Goal: Use online tool/utility: Utilize a website feature to perform a specific function

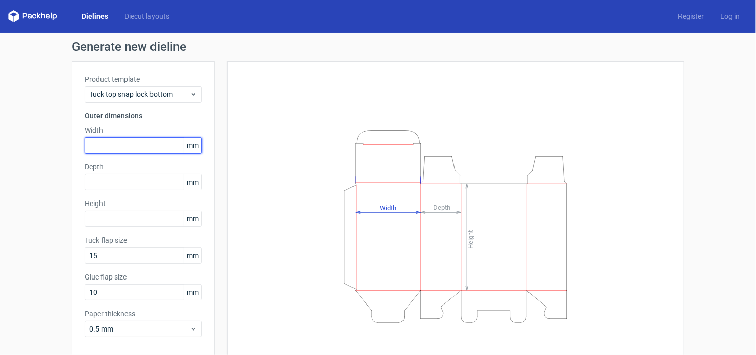
click at [129, 151] on input "text" at bounding box center [143, 145] width 117 height 16
type input "96"
type input "55"
type input "39"
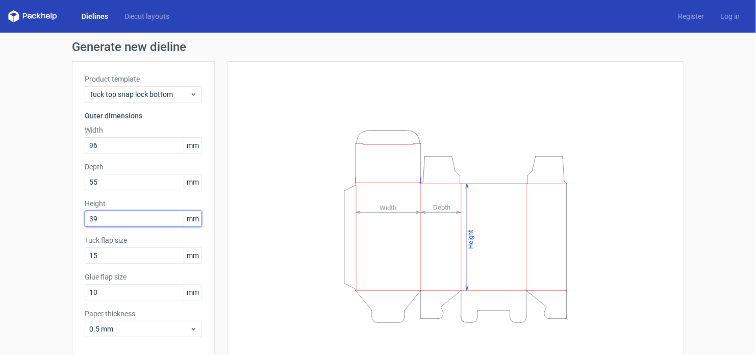
scroll to position [44, 0]
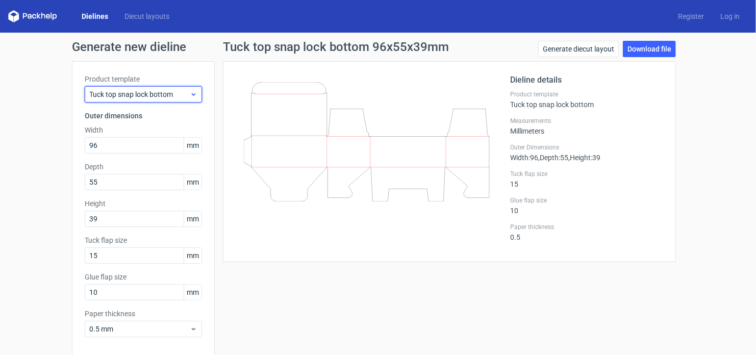
click at [192, 94] on use at bounding box center [194, 94] width 4 height 3
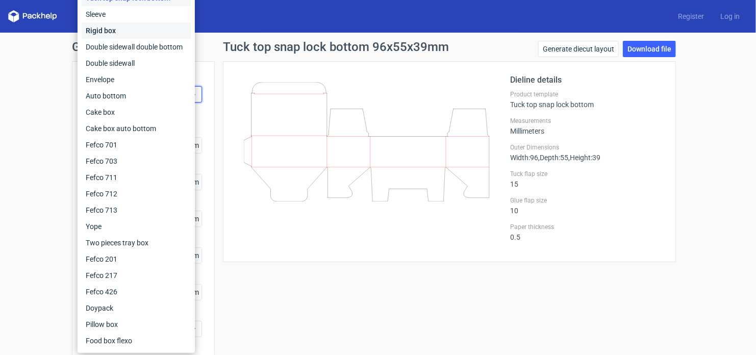
click at [150, 28] on div "Rigid box" at bounding box center [136, 30] width 109 height 16
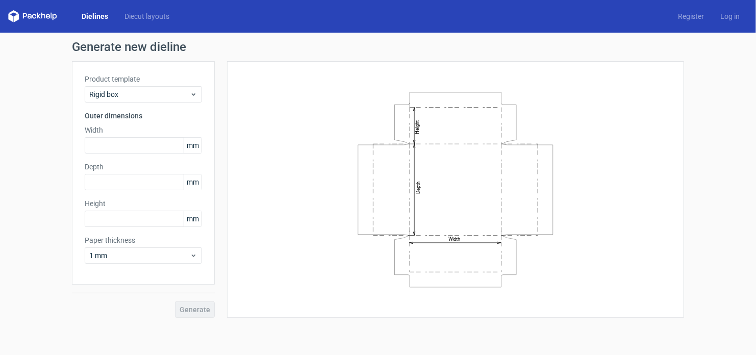
click at [142, 154] on div "Product template Rigid box Outer dimensions Width mm Depth mm Height mm Paper t…" at bounding box center [143, 173] width 143 height 224
click at [144, 147] on input "text" at bounding box center [143, 145] width 117 height 16
type input "96"
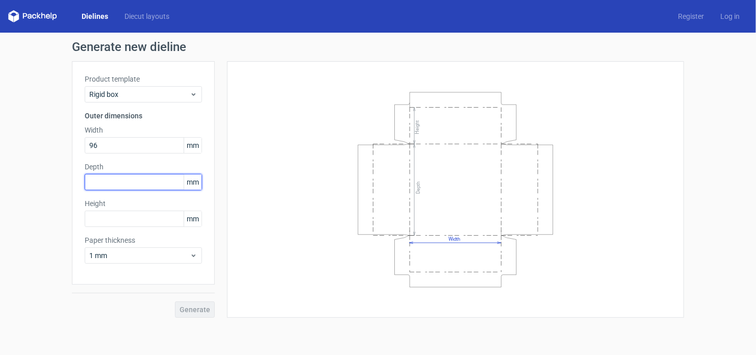
click at [161, 175] on input "text" at bounding box center [143, 182] width 117 height 16
type input "55"
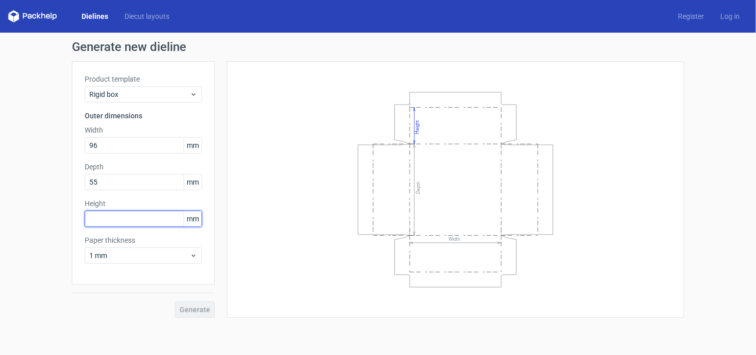
click at [155, 217] on input "text" at bounding box center [143, 219] width 117 height 16
type input "39"
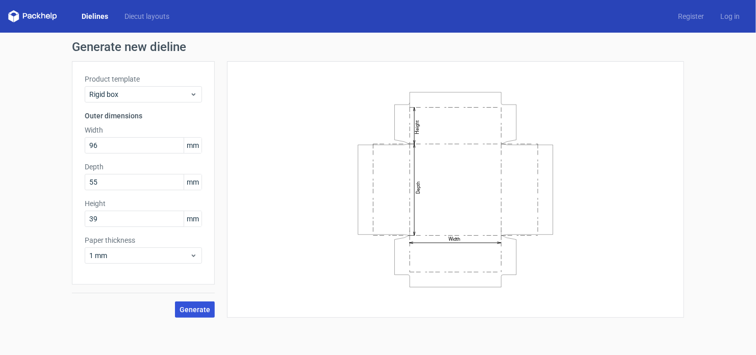
click at [202, 307] on span "Generate" at bounding box center [195, 309] width 31 height 7
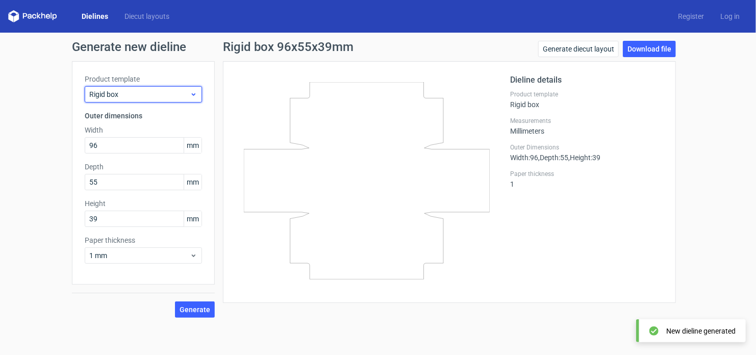
click at [154, 92] on span "Rigid box" at bounding box center [139, 94] width 101 height 10
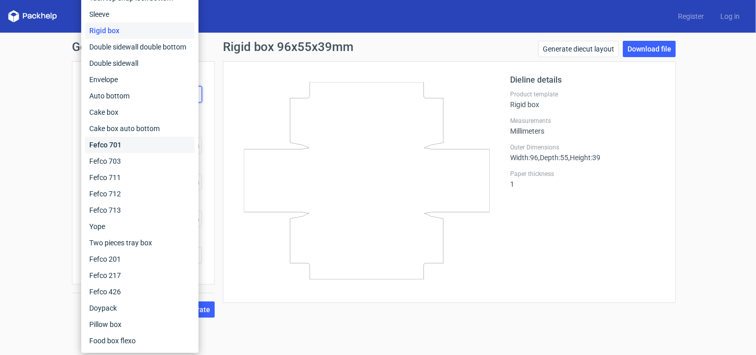
click at [152, 144] on div "Fefco 701" at bounding box center [139, 145] width 109 height 16
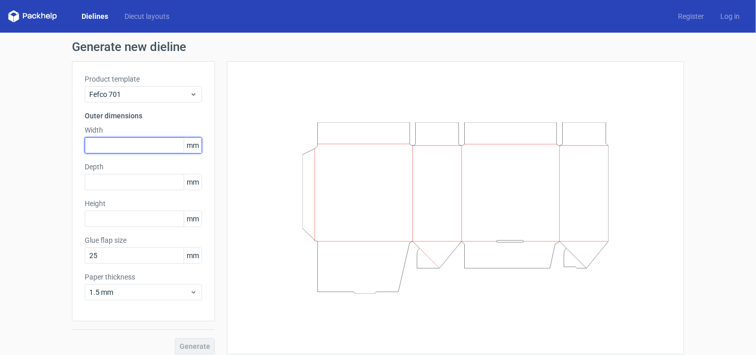
click at [118, 145] on input "text" at bounding box center [143, 145] width 117 height 16
type input "96"
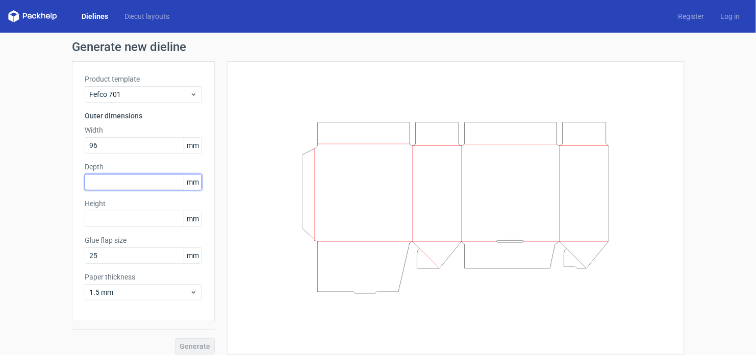
click at [155, 186] on input "text" at bounding box center [143, 182] width 117 height 16
type input "55"
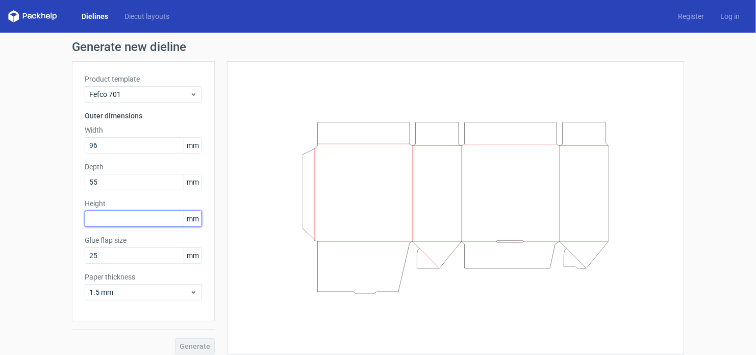
click at [142, 222] on input "text" at bounding box center [143, 219] width 117 height 16
type input "39"
click at [194, 341] on button "Generate" at bounding box center [195, 346] width 40 height 16
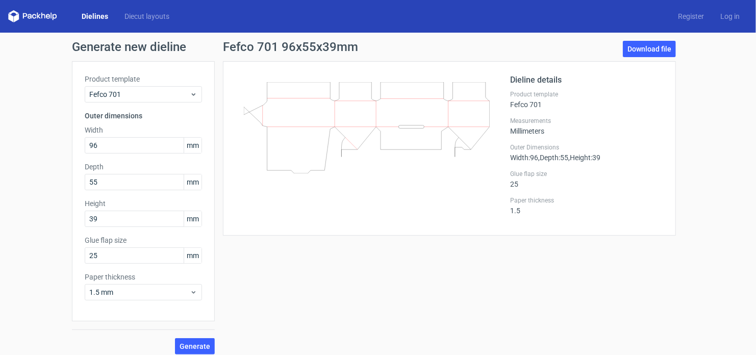
click at [127, 103] on div "Product template Fefco 701 Outer dimensions Width 96 mm Depth 55 mm Height 39 m…" at bounding box center [143, 191] width 143 height 260
drag, startPoint x: 116, startPoint y: 143, endPoint x: 59, endPoint y: 145, distance: 56.7
click at [59, 145] on div "Generate new dieline Product template Fefco 701 Outer dimensions Width 96 mm De…" at bounding box center [378, 198] width 756 height 330
type input "55"
drag, startPoint x: 103, startPoint y: 182, endPoint x: 40, endPoint y: 180, distance: 62.8
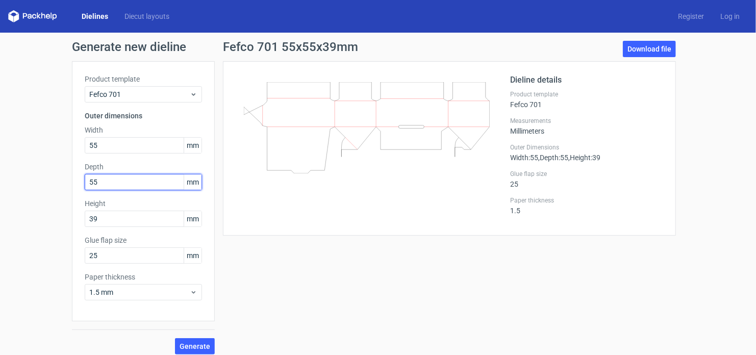
click at [42, 181] on div "Generate new dieline Product template Fefco 701 Outer dimensions Width 55 mm De…" at bounding box center [378, 198] width 756 height 330
type input "96"
click at [205, 346] on span "Generate" at bounding box center [195, 346] width 31 height 7
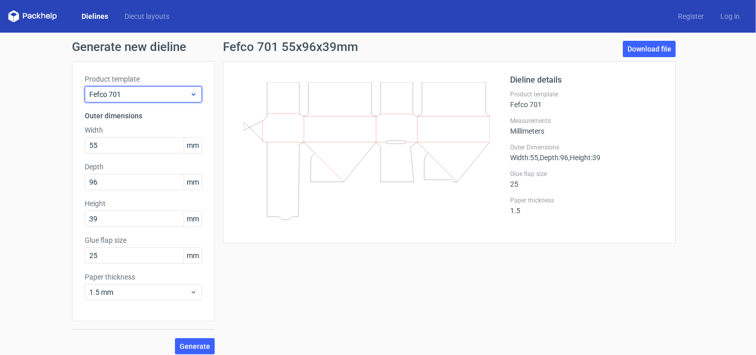
click at [126, 90] on span "Fefco 701" at bounding box center [139, 94] width 101 height 10
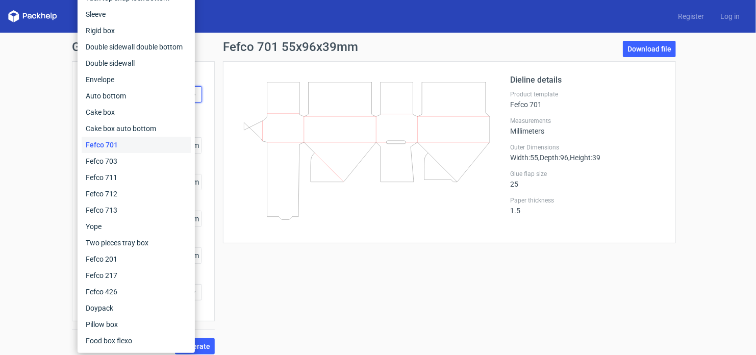
click at [268, 276] on div "Fefco 701 55x96x39mm Download file Dieline details Product template Fefco 701 M…" at bounding box center [450, 198] width 470 height 314
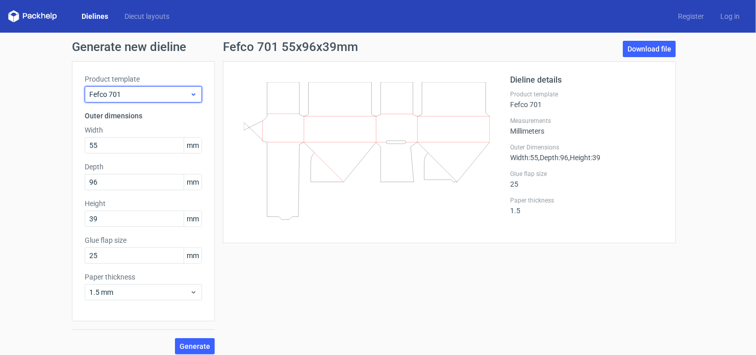
click at [133, 89] on span "Fefco 701" at bounding box center [139, 94] width 101 height 10
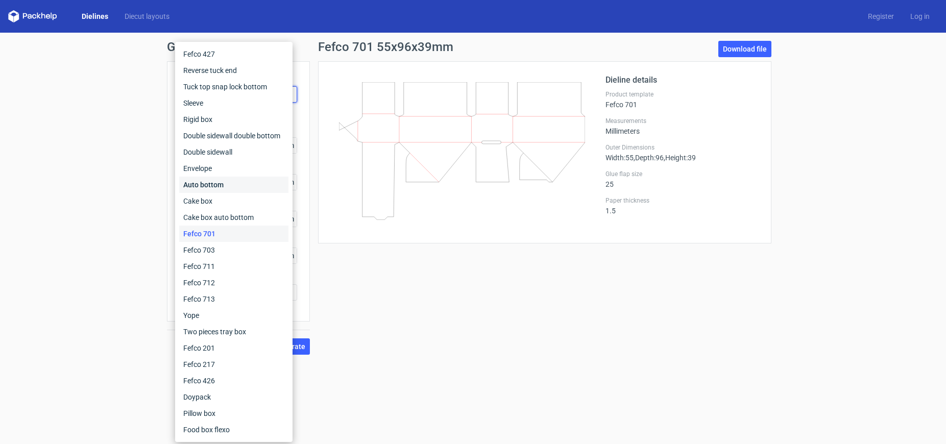
click at [228, 183] on div "Auto bottom" at bounding box center [233, 185] width 109 height 16
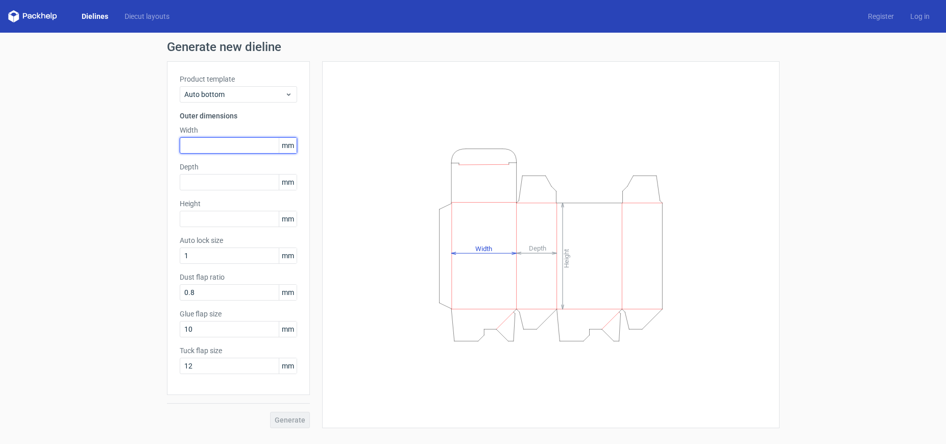
click at [236, 145] on input "text" at bounding box center [238, 145] width 117 height 16
type input "55"
click at [235, 182] on input "text" at bounding box center [238, 182] width 117 height 16
type input "35"
click at [216, 215] on input "text" at bounding box center [238, 219] width 117 height 16
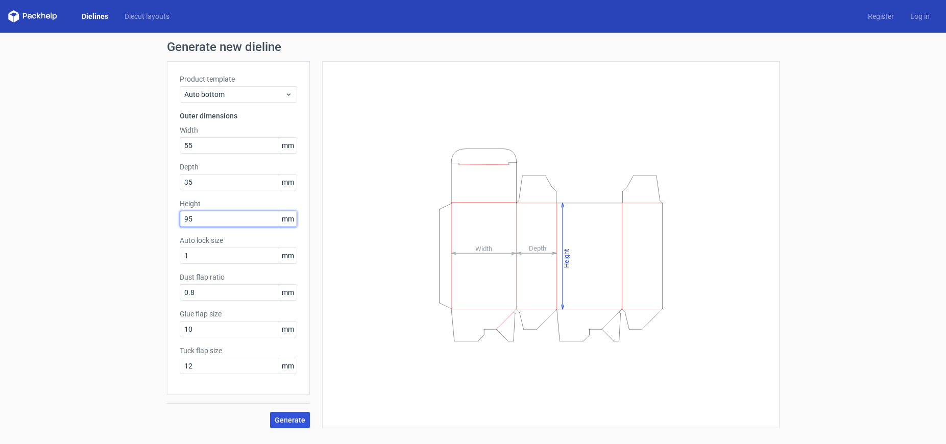
type input "95"
click at [292, 355] on span "Generate" at bounding box center [290, 420] width 31 height 7
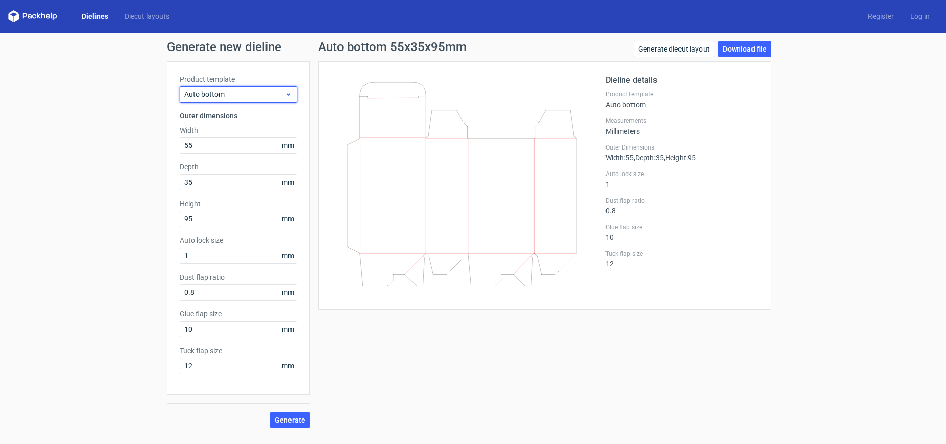
click at [259, 94] on span "Auto bottom" at bounding box center [234, 94] width 101 height 10
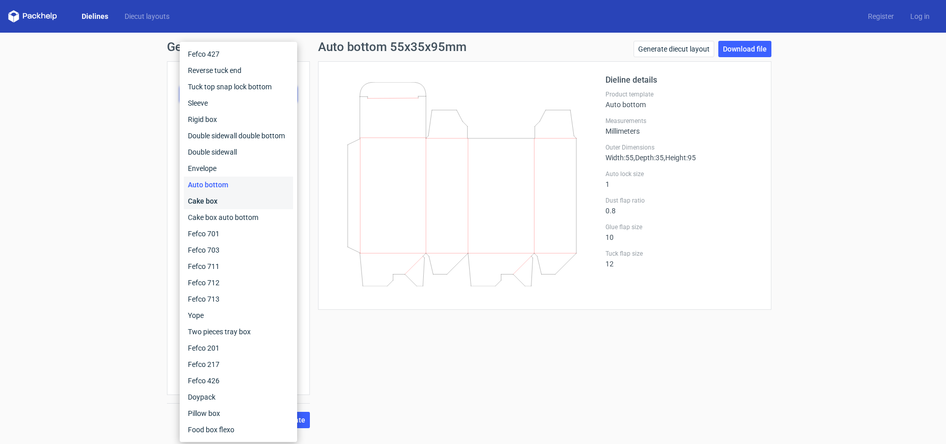
click at [253, 198] on div "Cake box" at bounding box center [238, 201] width 109 height 16
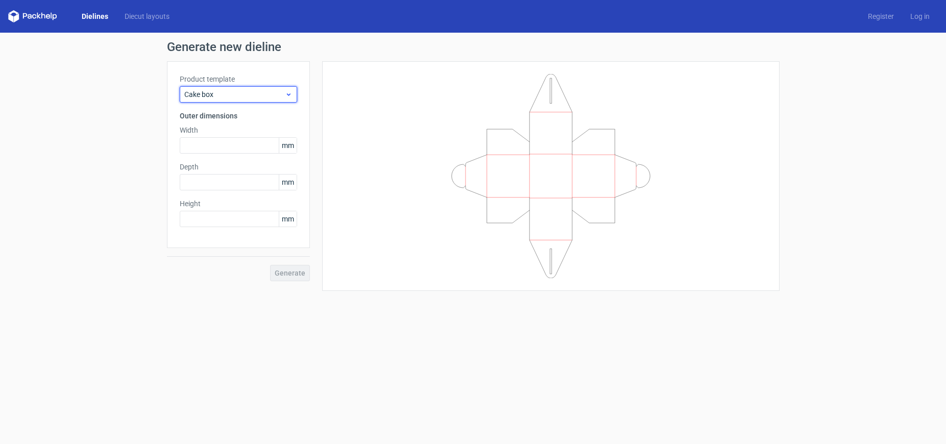
click at [254, 90] on span "Cake box" at bounding box center [234, 94] width 101 height 10
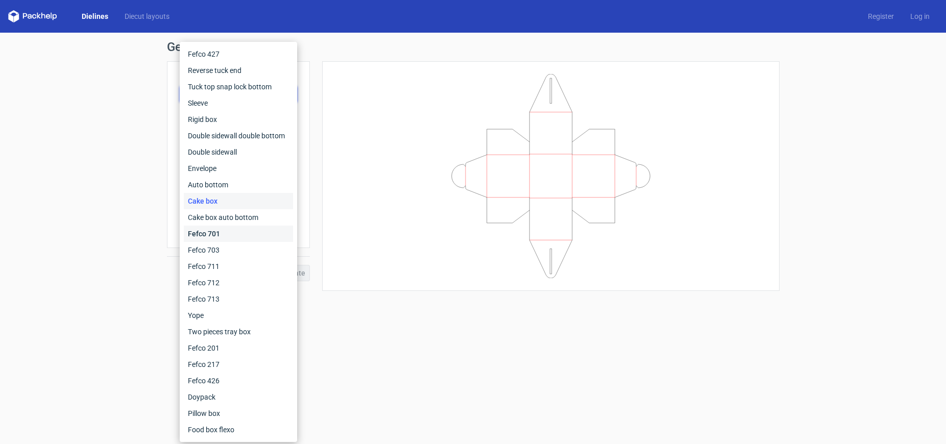
click at [252, 230] on div "Fefco 701" at bounding box center [238, 234] width 109 height 16
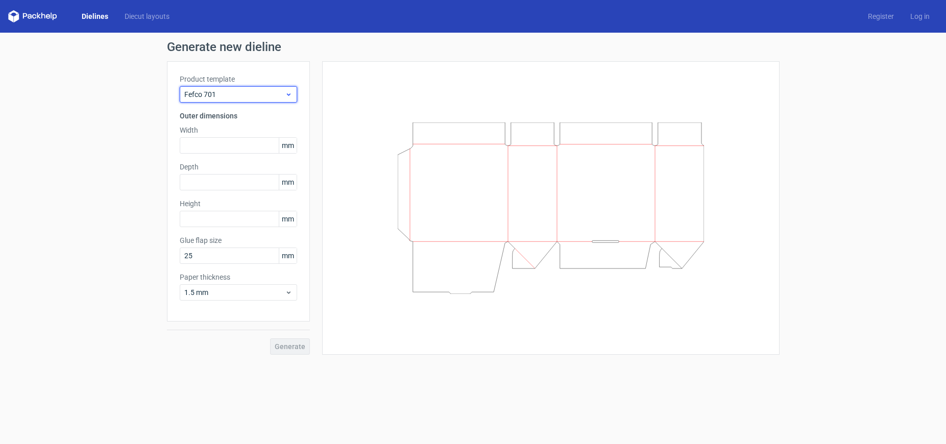
click at [256, 90] on span "Fefco 701" at bounding box center [234, 94] width 101 height 10
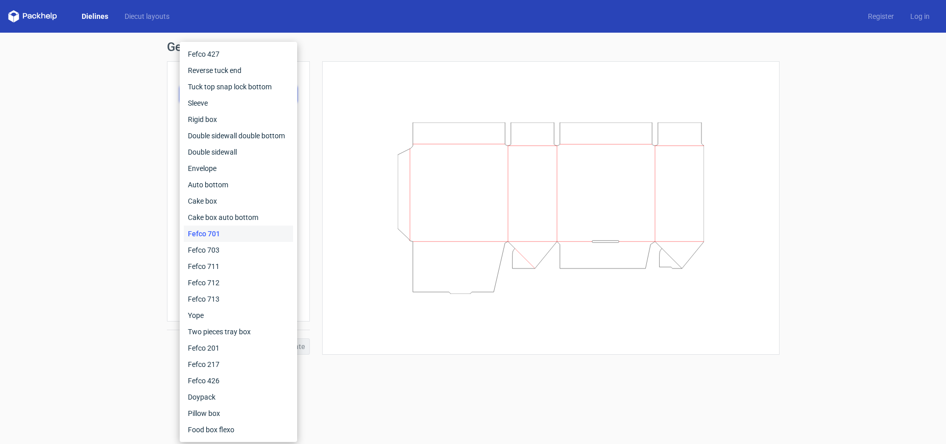
click at [367, 267] on div at bounding box center [551, 208] width 432 height 268
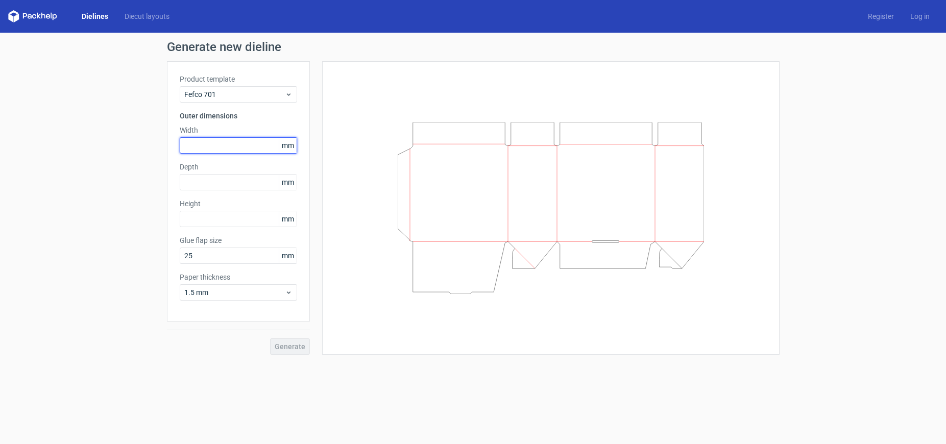
click at [230, 149] on input "text" at bounding box center [238, 145] width 117 height 16
type input "55"
click at [231, 177] on input "text" at bounding box center [238, 182] width 117 height 16
type input "35"
click at [225, 219] on input "text" at bounding box center [238, 219] width 117 height 16
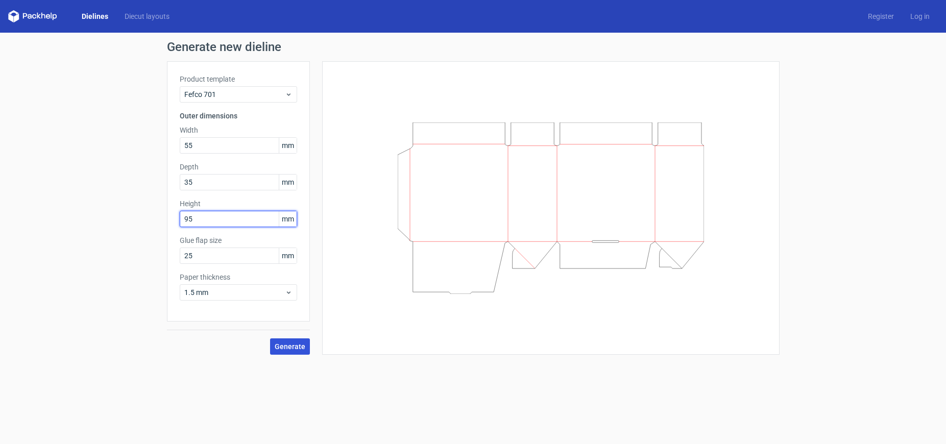
type input "95"
drag, startPoint x: 292, startPoint y: 348, endPoint x: 284, endPoint y: 353, distance: 8.9
click at [284, 353] on button "Generate" at bounding box center [290, 346] width 40 height 16
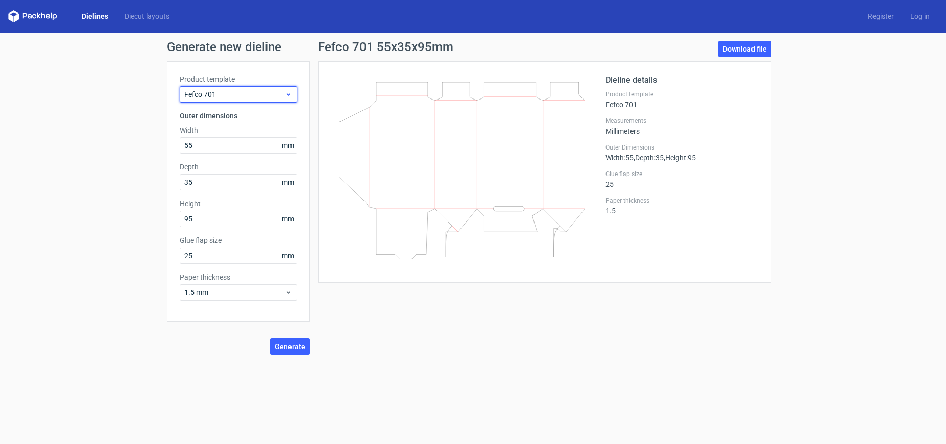
click at [260, 94] on span "Fefco 701" at bounding box center [234, 94] width 101 height 10
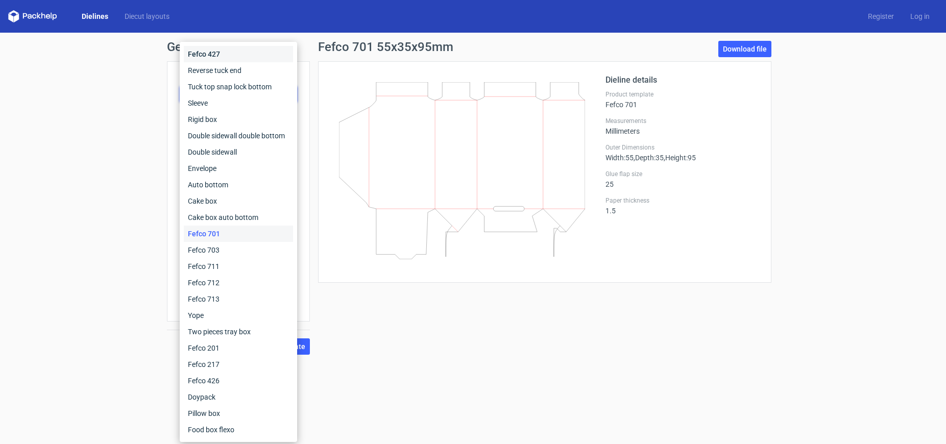
click at [223, 53] on div "Fefco 427" at bounding box center [238, 54] width 109 height 16
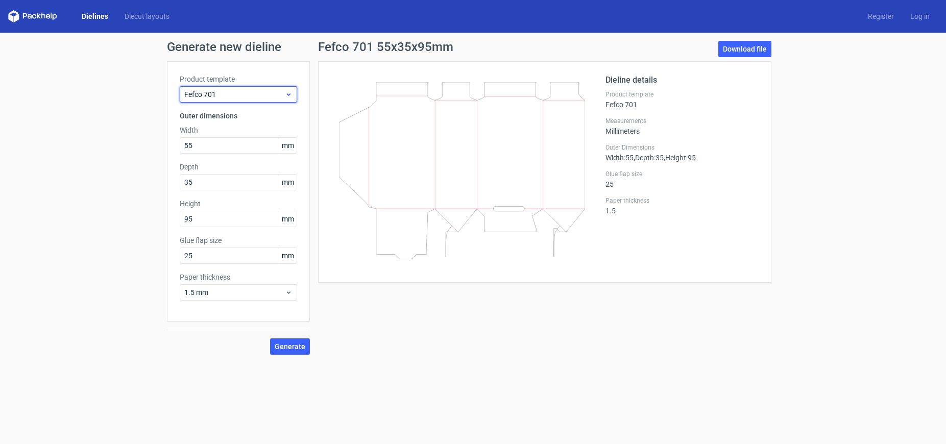
click at [242, 93] on span "Fefco 701" at bounding box center [234, 94] width 101 height 10
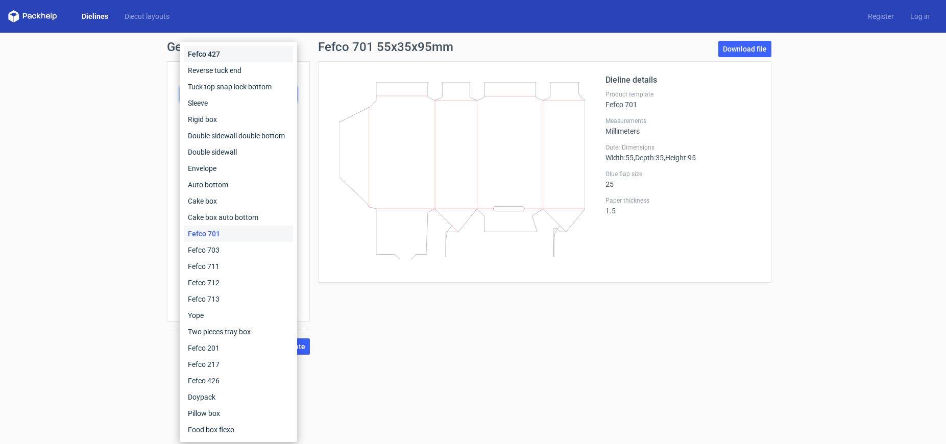
click at [242, 56] on div "Fefco 427" at bounding box center [238, 54] width 109 height 16
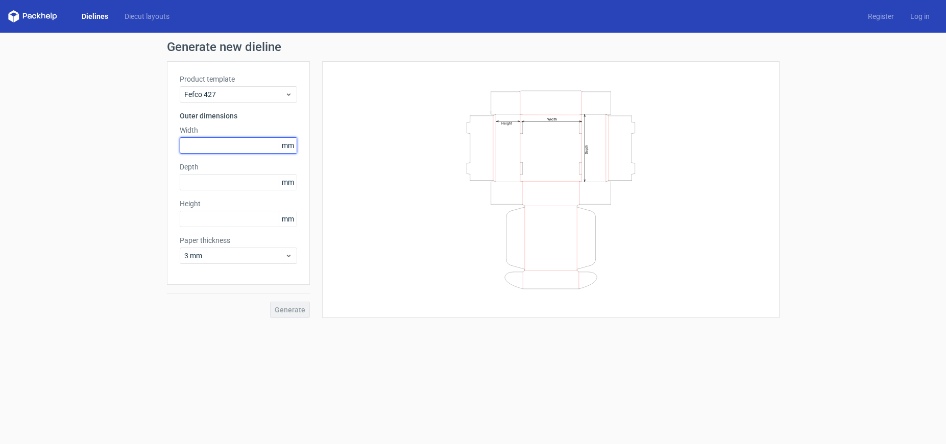
click at [233, 144] on input "text" at bounding box center [238, 145] width 117 height 16
click at [239, 186] on div "Depth mm" at bounding box center [238, 176] width 117 height 29
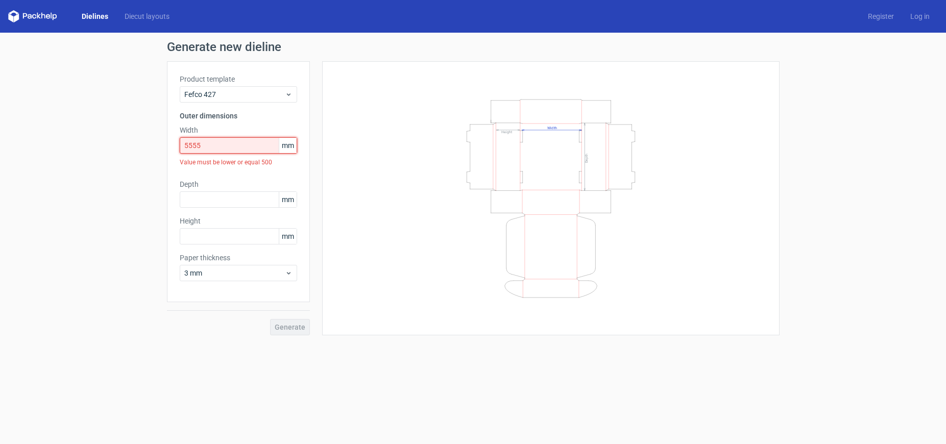
drag, startPoint x: 216, startPoint y: 148, endPoint x: 191, endPoint y: 147, distance: 25.5
click at [191, 147] on input "5555" at bounding box center [238, 145] width 117 height 16
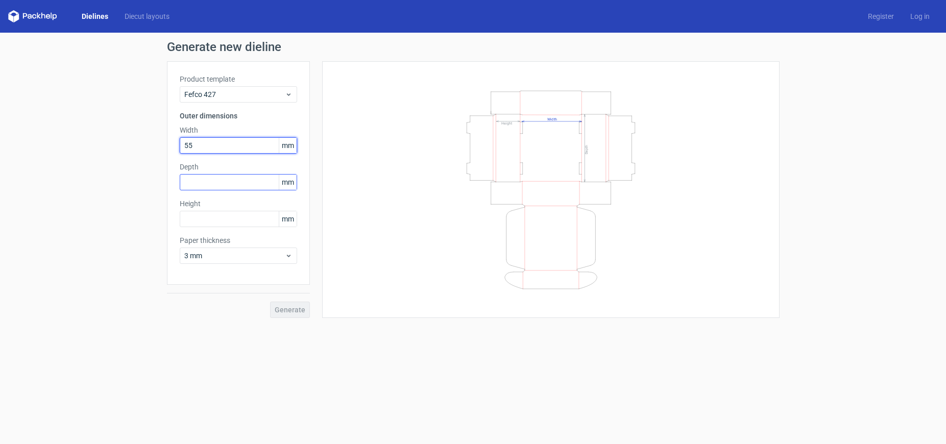
type input "55"
click at [225, 186] on input "text" at bounding box center [238, 182] width 117 height 16
type input "3355"
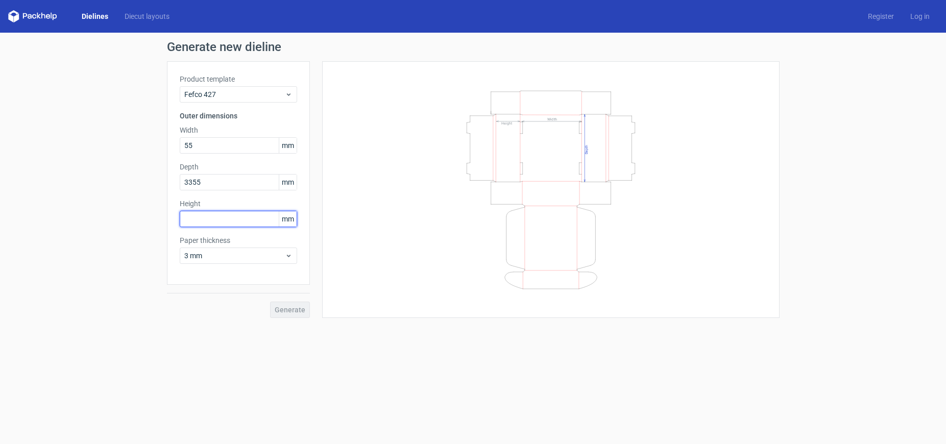
click at [233, 218] on div "Height mm" at bounding box center [238, 213] width 117 height 29
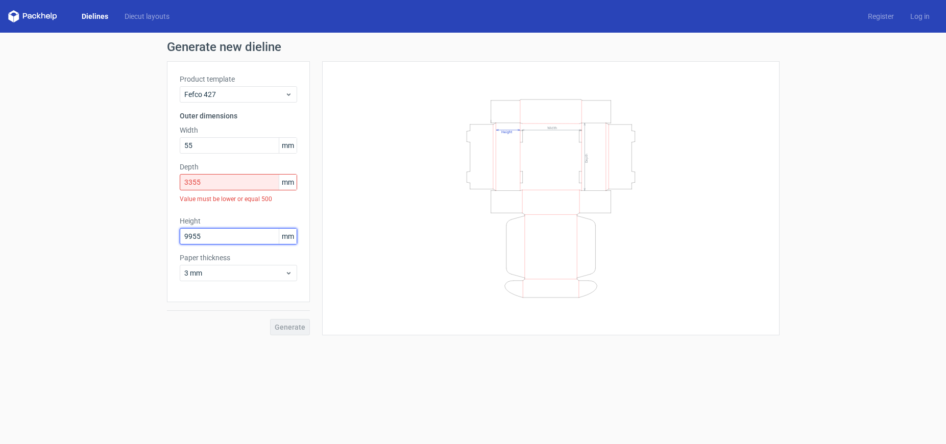
click at [190, 236] on input "9955" at bounding box center [238, 236] width 117 height 16
click at [205, 238] on input "955" at bounding box center [238, 236] width 117 height 16
type input "95"
click at [206, 188] on input "3355" at bounding box center [238, 182] width 117 height 16
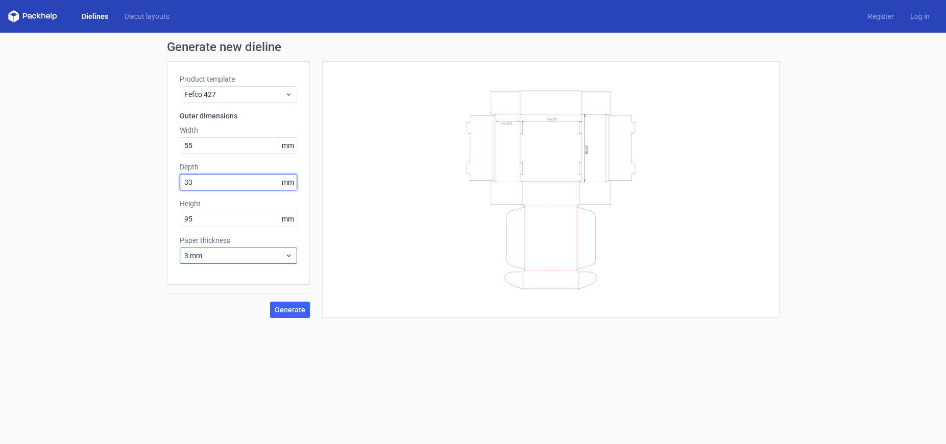
type input "33"
click at [272, 259] on span "3 mm" at bounding box center [234, 256] width 101 height 10
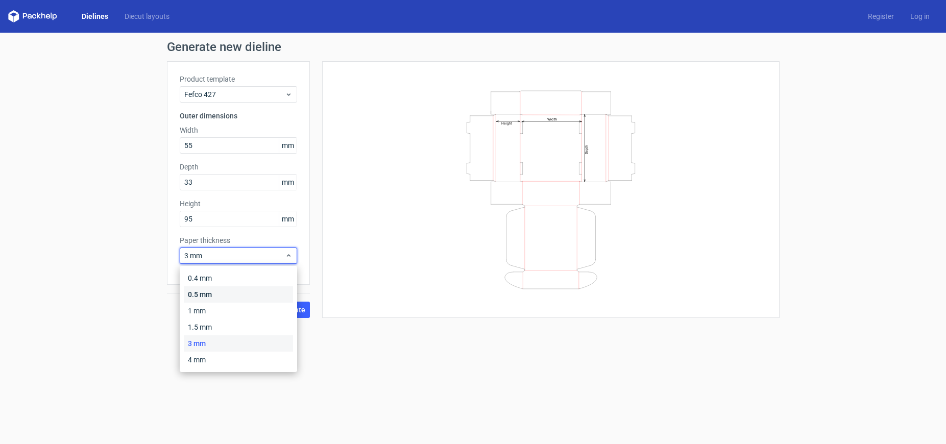
click at [268, 291] on div "0.5 mm" at bounding box center [238, 294] width 109 height 16
click at [272, 259] on span "0.5 mm" at bounding box center [234, 256] width 101 height 10
click at [272, 276] on div "0.4 mm" at bounding box center [238, 278] width 109 height 16
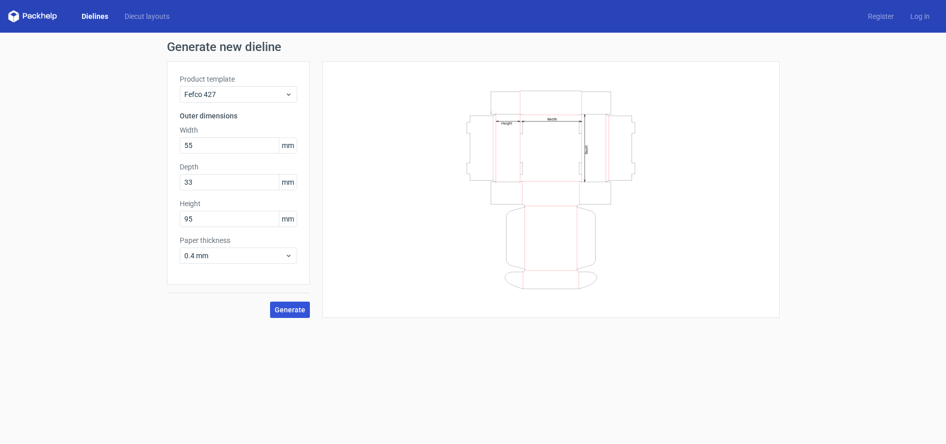
click at [284, 306] on span "Generate" at bounding box center [290, 309] width 31 height 7
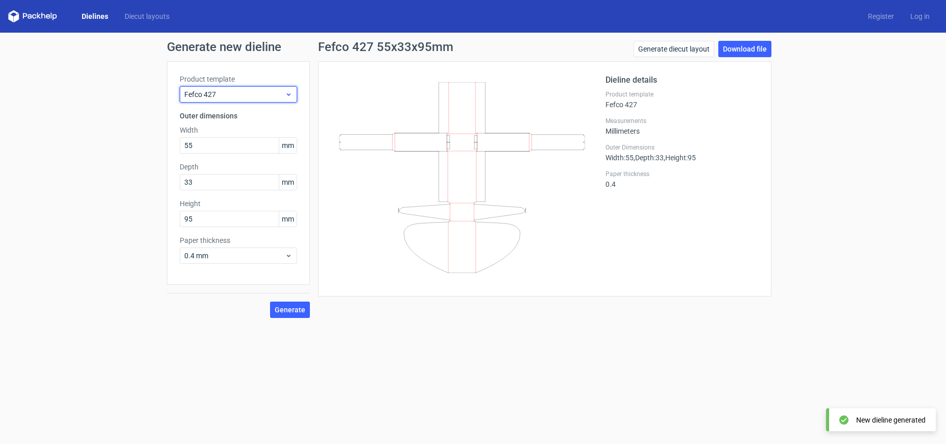
click at [290, 95] on icon at bounding box center [289, 94] width 8 height 8
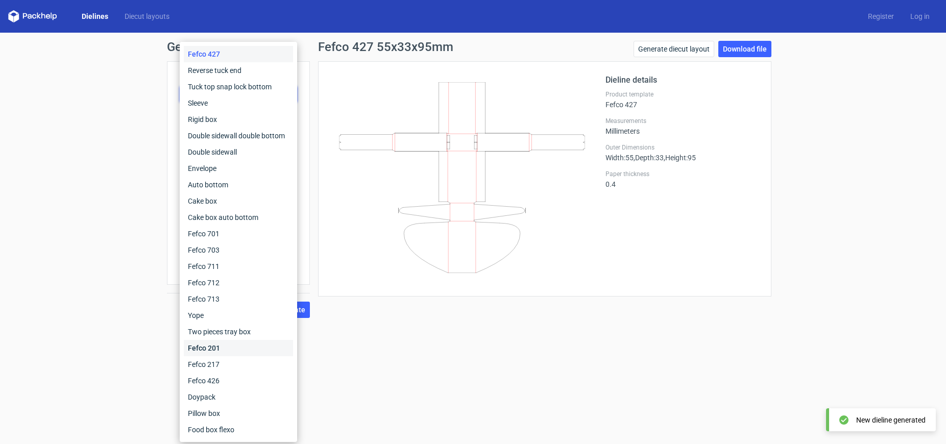
click at [271, 340] on div "Fefco 201" at bounding box center [238, 348] width 109 height 16
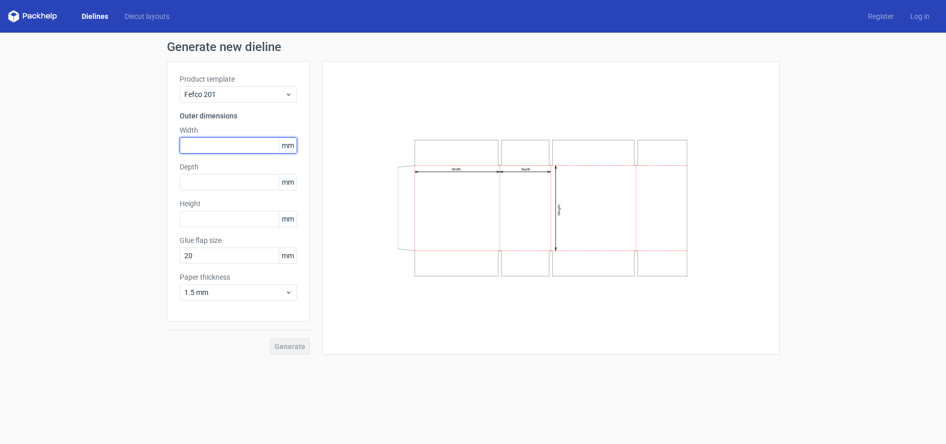
click at [219, 137] on input "text" at bounding box center [238, 145] width 117 height 16
type input "55"
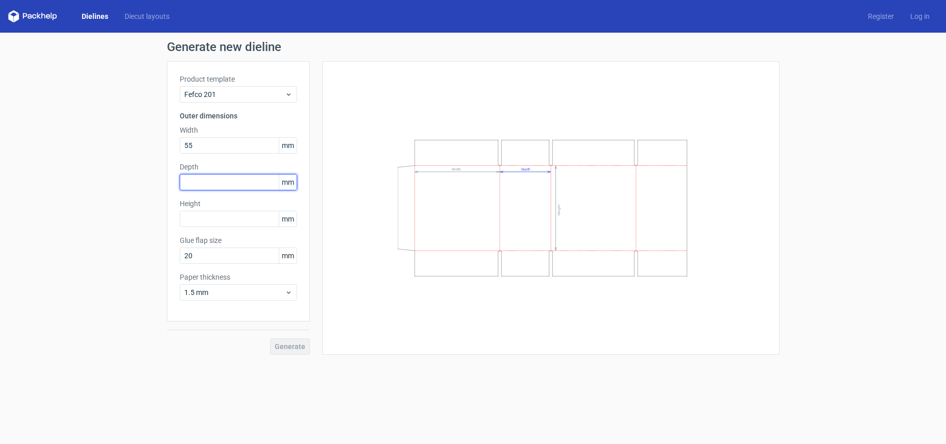
click at [217, 176] on input "text" at bounding box center [238, 182] width 117 height 16
click at [189, 180] on input "355" at bounding box center [238, 182] width 117 height 16
click at [192, 183] on input "355" at bounding box center [238, 182] width 117 height 16
type input "35"
click at [215, 216] on input "text" at bounding box center [238, 219] width 117 height 16
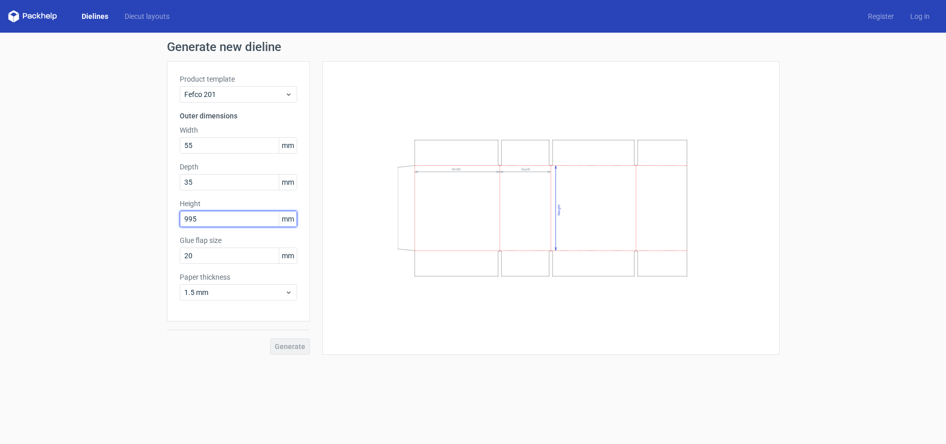
drag, startPoint x: 189, startPoint y: 220, endPoint x: 196, endPoint y: 220, distance: 6.1
click at [189, 220] on input "995" at bounding box center [238, 219] width 117 height 16
type input "95"
click at [287, 346] on span "Generate" at bounding box center [290, 346] width 31 height 7
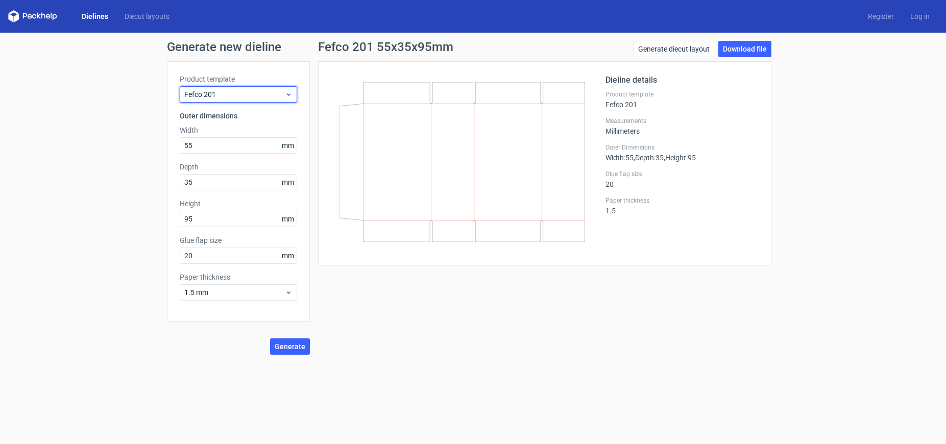
click at [238, 91] on span "Fefco 201" at bounding box center [234, 94] width 101 height 10
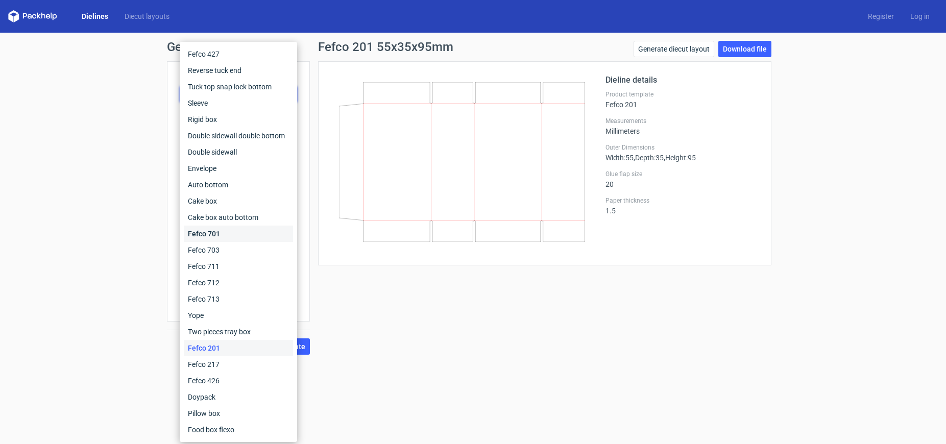
click at [224, 231] on div "Fefco 701" at bounding box center [238, 234] width 109 height 16
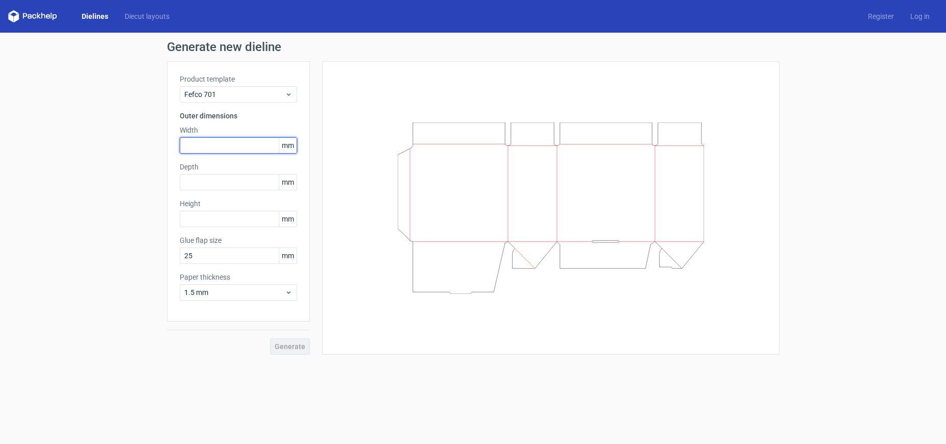
click at [250, 141] on input "text" at bounding box center [238, 145] width 117 height 16
type input "55"
click at [242, 180] on input "text" at bounding box center [238, 182] width 117 height 16
type input "35"
click at [237, 212] on input "text" at bounding box center [238, 219] width 117 height 16
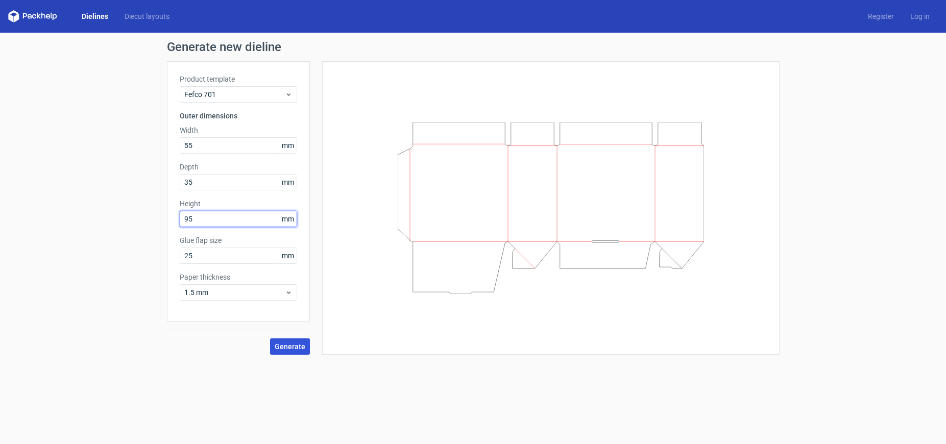
type input "95"
click at [283, 346] on span "Generate" at bounding box center [290, 346] width 31 height 7
